Goal: Obtain resource: Obtain resource

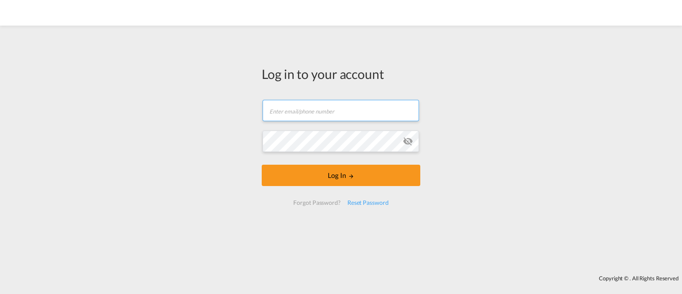
type input "[EMAIL_ADDRESS][DOMAIN_NAME]"
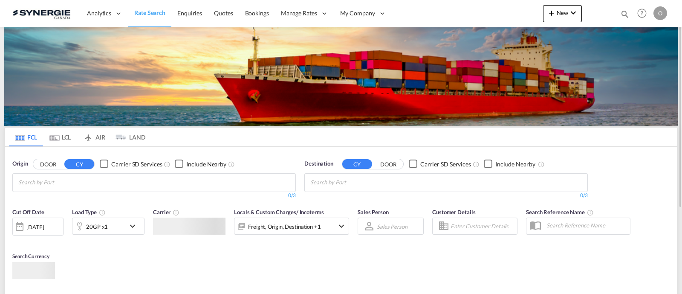
click at [621, 13] on md-icon "icon-magnify" at bounding box center [624, 13] width 9 height 9
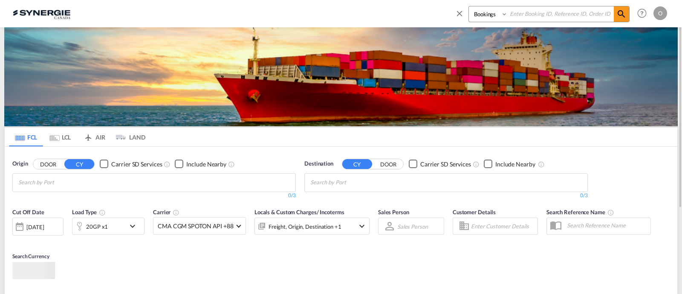
click at [488, 18] on select "Bookings Quotes Enquiries" at bounding box center [489, 13] width 40 height 15
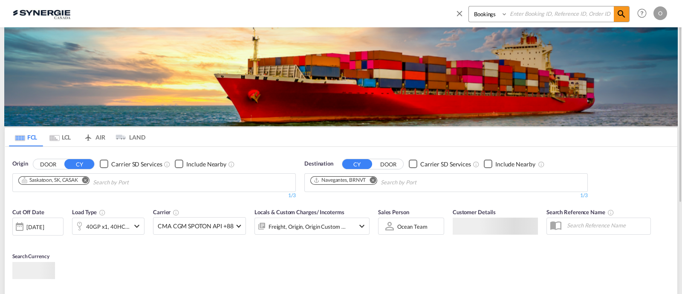
select select "Quotes"
click at [469, 6] on select "Bookings Quotes Enquiries" at bounding box center [489, 13] width 40 height 15
click at [509, 18] on input at bounding box center [561, 13] width 106 height 15
paste input "SYC000013400"
type input "SYC000013400"
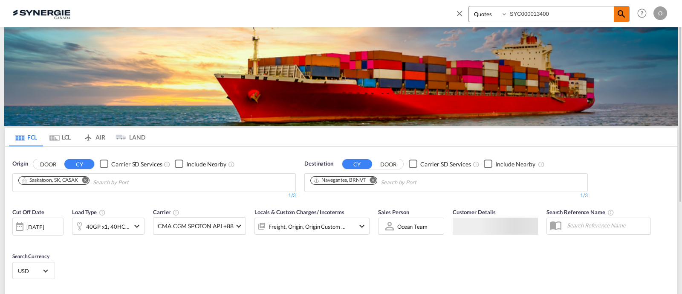
click at [619, 17] on md-icon "icon-magnify" at bounding box center [621, 14] width 10 height 10
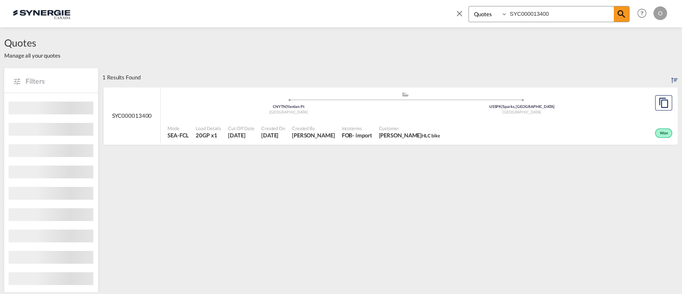
click at [422, 133] on span "HLC bike" at bounding box center [431, 136] width 18 height 6
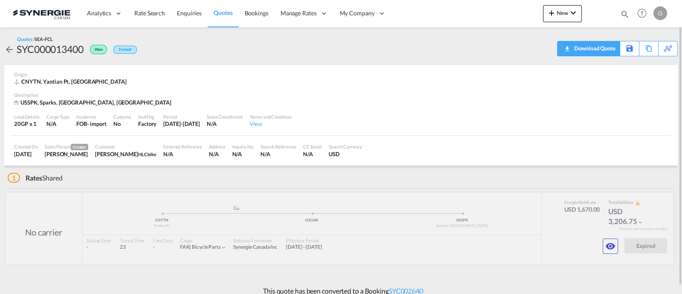
click at [605, 52] on div "Download Quote" at bounding box center [593, 48] width 43 height 14
click at [607, 246] on md-icon "icon-eye" at bounding box center [610, 246] width 10 height 10
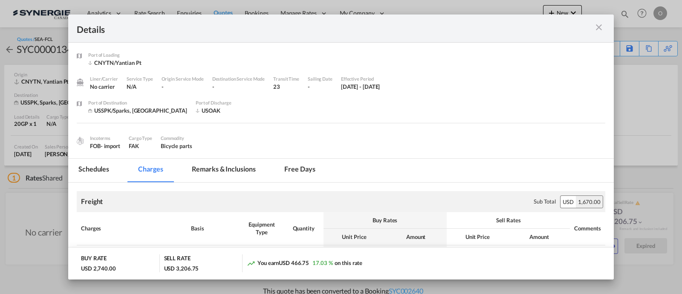
click at [229, 173] on md-tab-item "Remarks & Inclusions" at bounding box center [224, 170] width 84 height 23
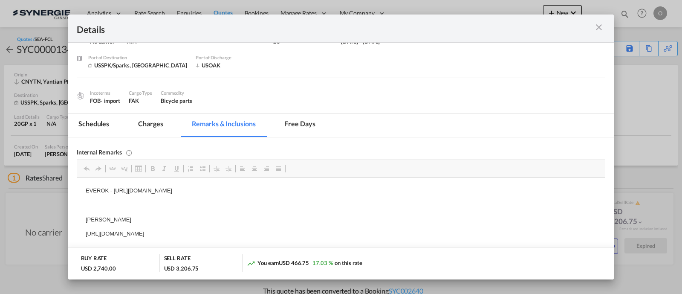
scroll to position [89, 0]
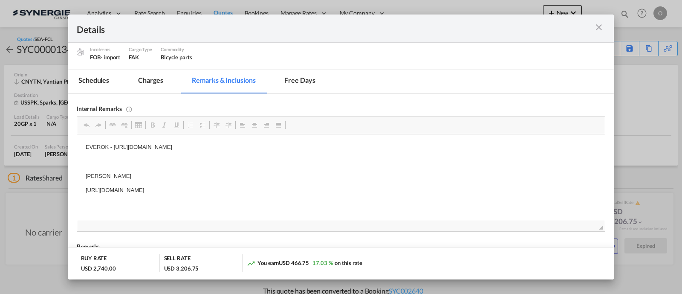
drag, startPoint x: 322, startPoint y: 191, endPoint x: 266, endPoint y: 191, distance: 55.8
drag, startPoint x: 323, startPoint y: 192, endPoint x: 83, endPoint y: 189, distance: 240.4
click at [83, 189] on html "EVEROK - https://app.frontapp.com/open/cnv_py4jia7?key=YEVtr8w9zXykGwEvHp2j4TtC…" at bounding box center [341, 168] width 528 height 69
copy p "https://app.frontapp.com/open/msg_1fpqgopb?key=_Fa4_a3z1Lzes4kuQN8pHxR4Yer8WPOO"
click at [604, 28] on md-icon "icon-close m-3 fg-AAA8AD cursor" at bounding box center [599, 27] width 10 height 10
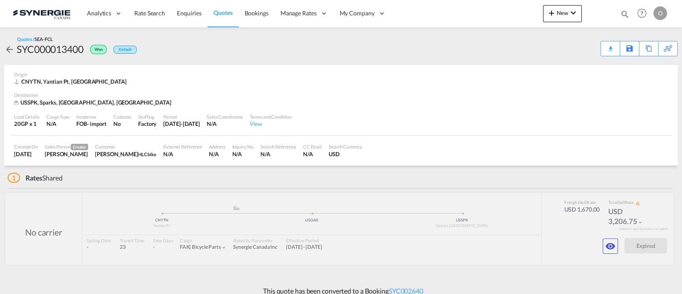
scroll to position [40, 0]
click at [622, 15] on md-icon "icon-magnify" at bounding box center [624, 13] width 9 height 9
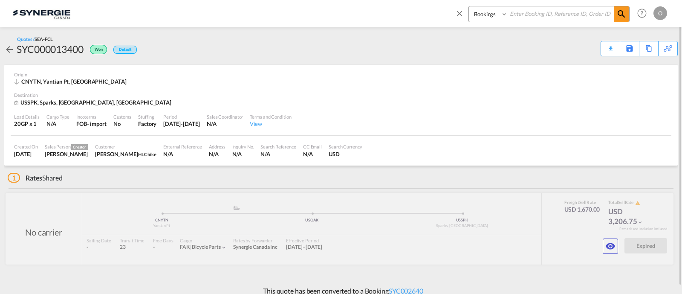
click at [482, 18] on select "Bookings Quotes Enquiries" at bounding box center [489, 13] width 40 height 15
select select "Quotes"
click at [469, 6] on select "Bookings Quotes Enquiries" at bounding box center [489, 13] width 40 height 15
click at [520, 19] on input at bounding box center [561, 13] width 106 height 15
paste input "SYC000012336"
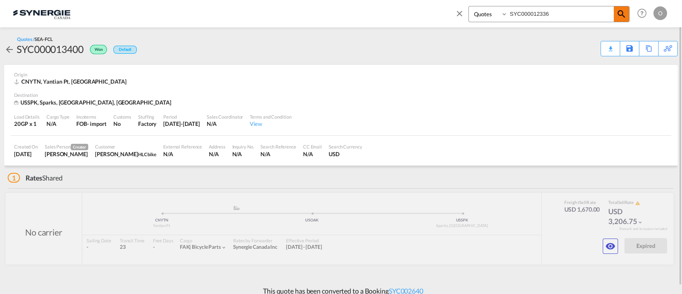
type input "SYC000012336"
click at [620, 12] on md-icon "icon-magnify" at bounding box center [621, 14] width 10 height 10
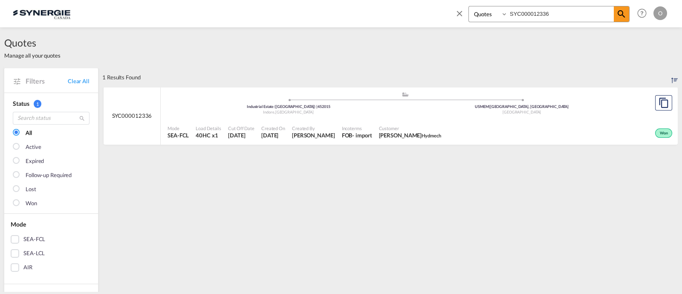
click at [305, 122] on div "Created By Adriana Groposila" at bounding box center [314, 131] width 50 height 21
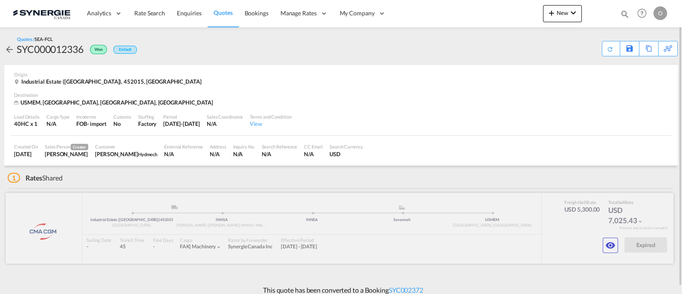
click at [607, 235] on div at bounding box center [340, 228] width 668 height 71
click at [616, 246] on button "button" at bounding box center [610, 244] width 15 height 15
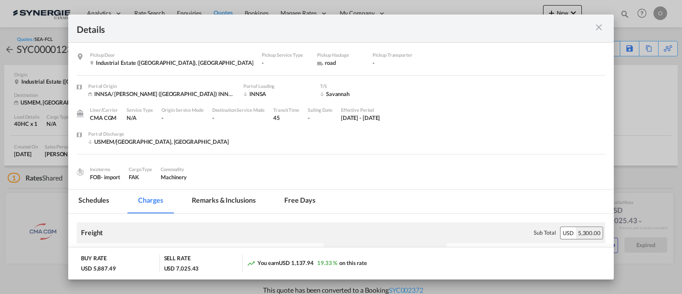
click at [221, 197] on md-tab-item "Remarks & Inclusions" at bounding box center [224, 201] width 84 height 23
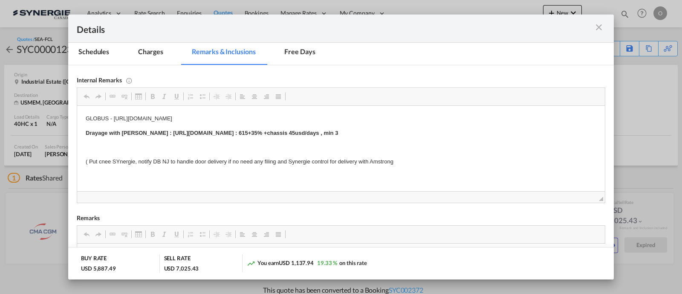
scroll to position [166, 0]
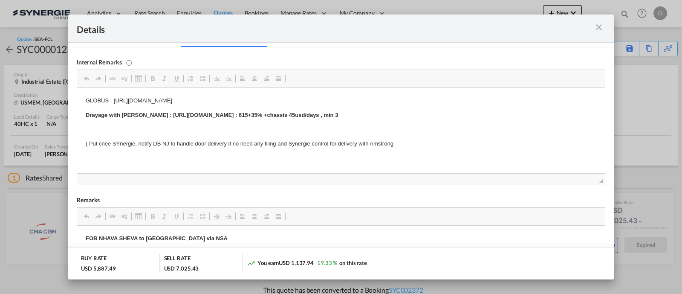
drag, startPoint x: 153, startPoint y: 113, endPoint x: 176, endPoint y: 114, distance: 23.5
drag, startPoint x: 155, startPoint y: 114, endPoint x: 503, endPoint y: 110, distance: 348.7
click at [503, 111] on p "Drayage with Armstrong : https://app.frontapp.com/open/msg_1eyzzi6n?key=ZIRsi9u…" at bounding box center [341, 115] width 511 height 9
copy strong "https://app.frontapp.com/open/msg_1eyzzi6n?key=ZIRsi9u1K6RdLu3WIkC3qVGSm5OZB5cI…"
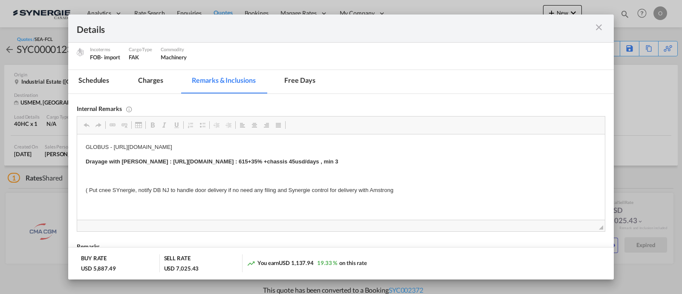
scroll to position [122, 0]
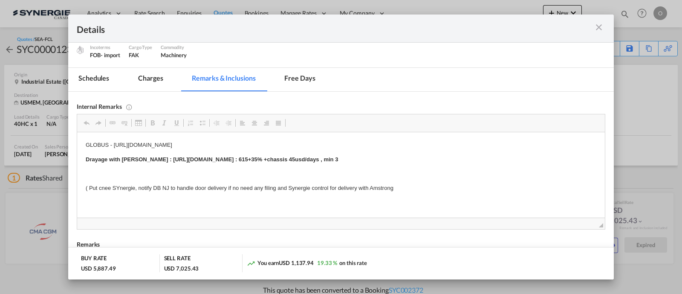
drag, startPoint x: 610, startPoint y: 159, endPoint x: 511, endPoint y: 13, distance: 176.1
click at [601, 26] on md-icon "icon-close m-3 fg-AAA8AD cursor" at bounding box center [599, 27] width 10 height 10
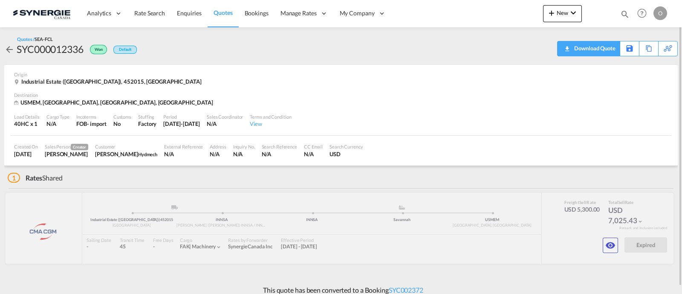
click at [601, 48] on div "Download Quote" at bounding box center [593, 48] width 43 height 14
click at [631, 15] on div "Bookings Quotes Enquiries Help Resources Product Release O My Profile Logout" at bounding box center [642, 13] width 54 height 26
click at [624, 13] on md-icon "icon-magnify" at bounding box center [624, 13] width 9 height 9
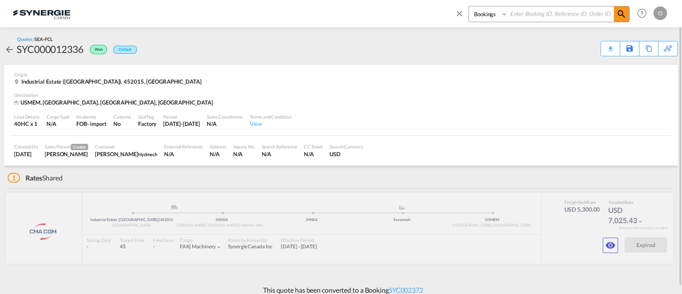
click at [487, 20] on select "Bookings Quotes Enquiries" at bounding box center [489, 13] width 40 height 15
select select "Quotes"
click at [469, 6] on select "Bookings Quotes Enquiries" at bounding box center [489, 13] width 40 height 15
click at [516, 15] on input at bounding box center [561, 13] width 106 height 15
paste input "SYC000012336"
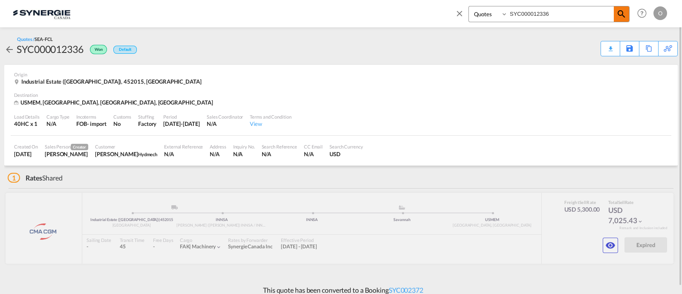
type input "SYC000012336"
click at [624, 14] on md-icon "icon-magnify" at bounding box center [621, 14] width 10 height 10
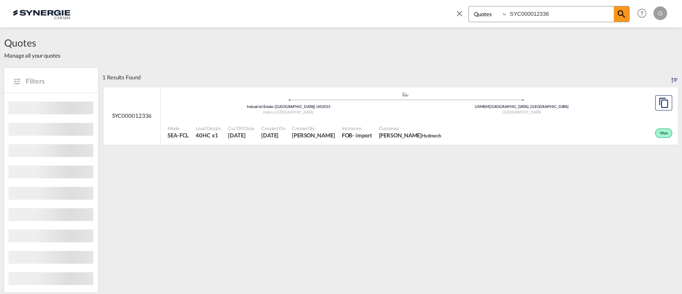
click at [399, 125] on span "Customer" at bounding box center [410, 128] width 62 height 6
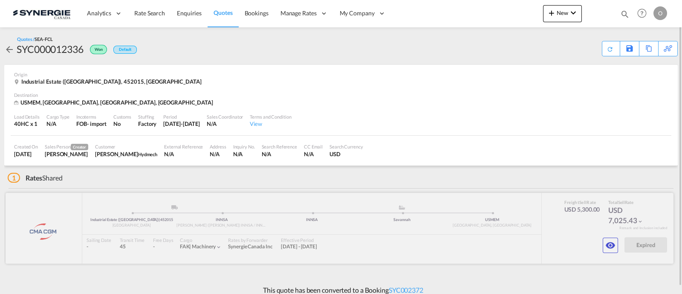
scroll to position [7, 0]
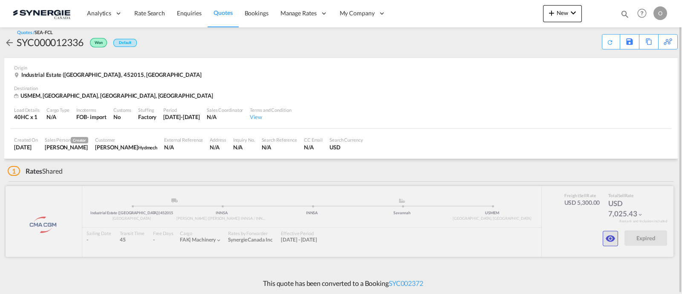
click at [609, 236] on md-icon "icon-eye" at bounding box center [610, 238] width 10 height 10
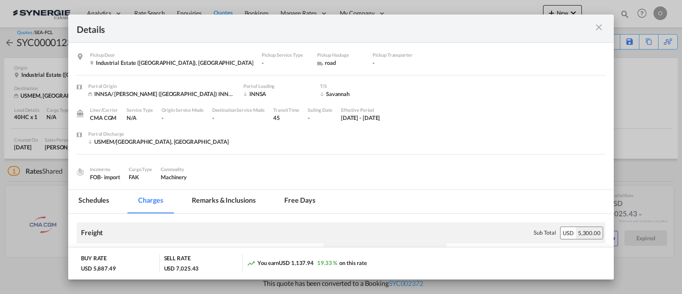
click at [241, 199] on md-tab-item "Remarks & Inclusions" at bounding box center [224, 201] width 84 height 23
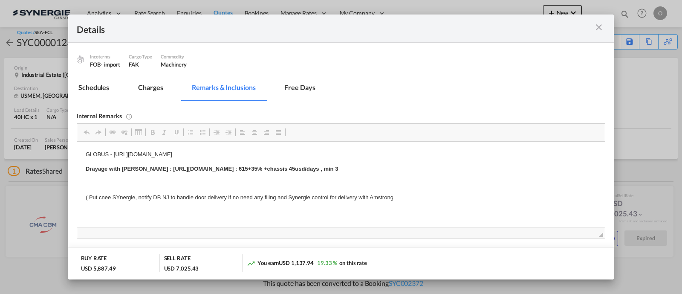
scroll to position [113, 0]
drag, startPoint x: 153, startPoint y: 170, endPoint x: 315, endPoint y: 169, distance: 161.5
drag, startPoint x: 503, startPoint y: 170, endPoint x: 156, endPoint y: 167, distance: 347.4
click at [156, 167] on p "Drayage with [PERSON_NAME] : [URL][DOMAIN_NAME] : 615+35% +chassis 45usd/days ,…" at bounding box center [341, 168] width 511 height 9
copy strong "[URL][DOMAIN_NAME] : 615+35% +chassis 45usd/days , min 3"
